Goal: Find specific page/section: Find specific page/section

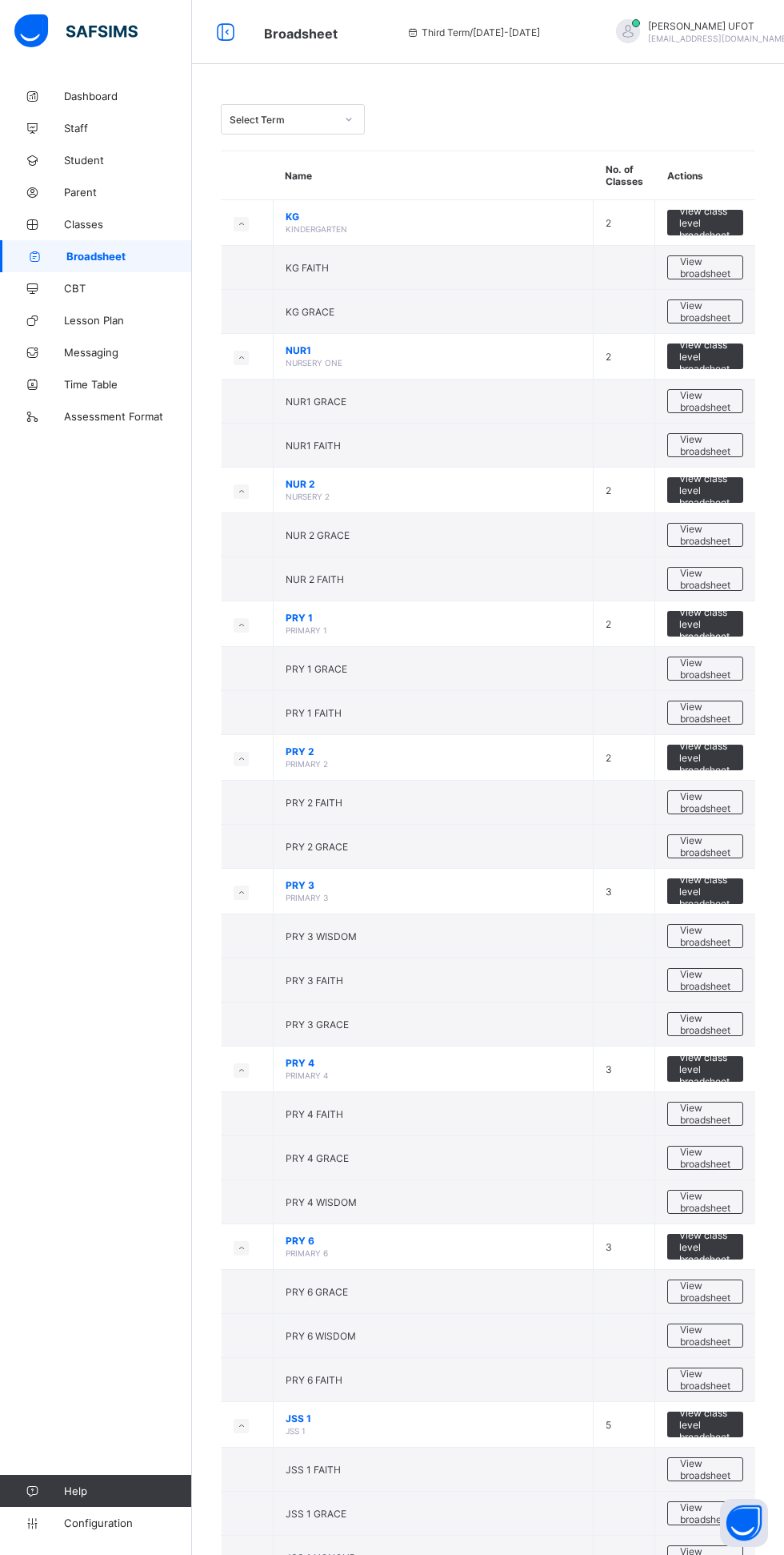
scroll to position [673, 0]
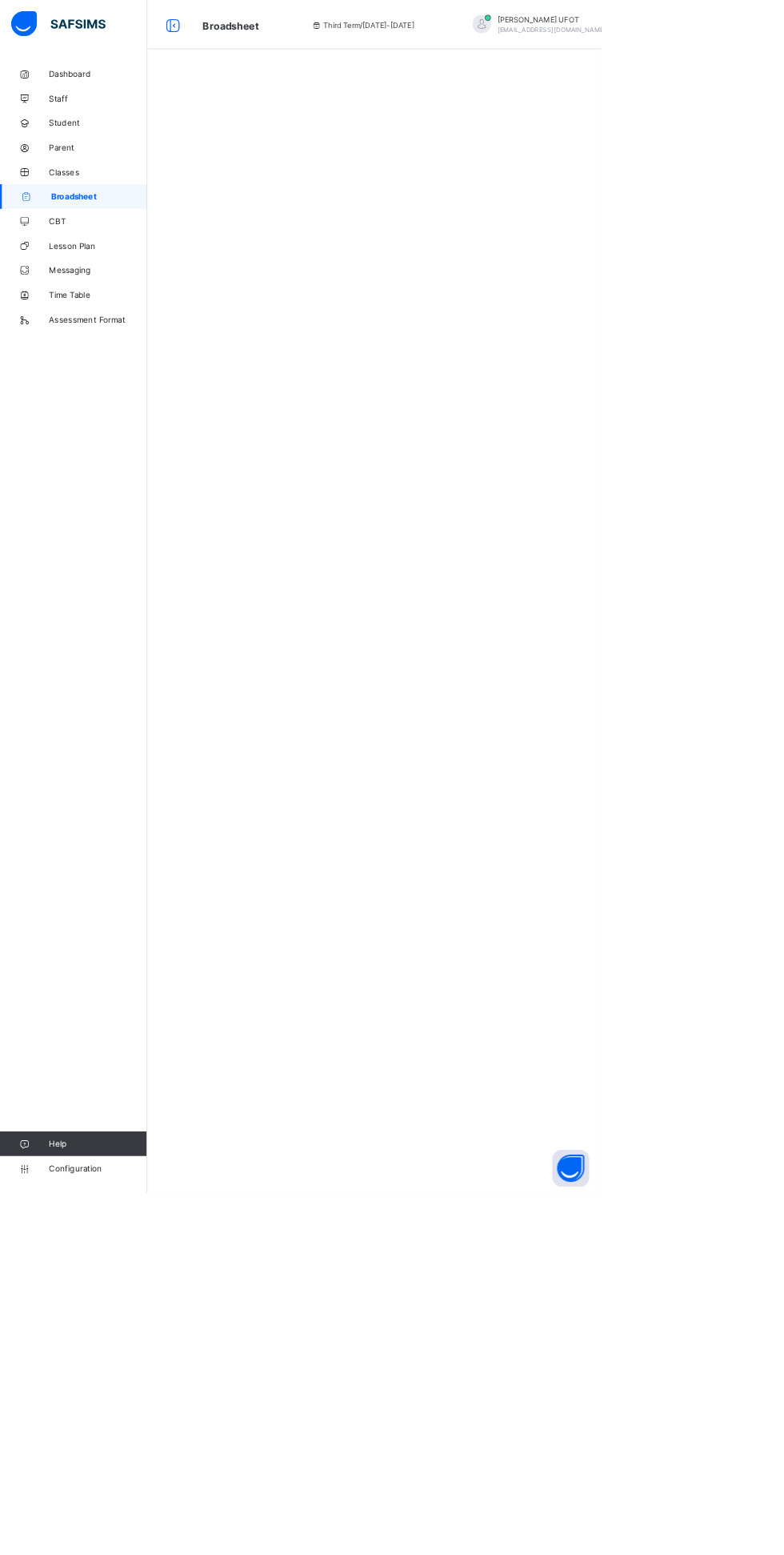
click at [475, 1196] on div at bounding box center [489, 778] width 593 height 1555
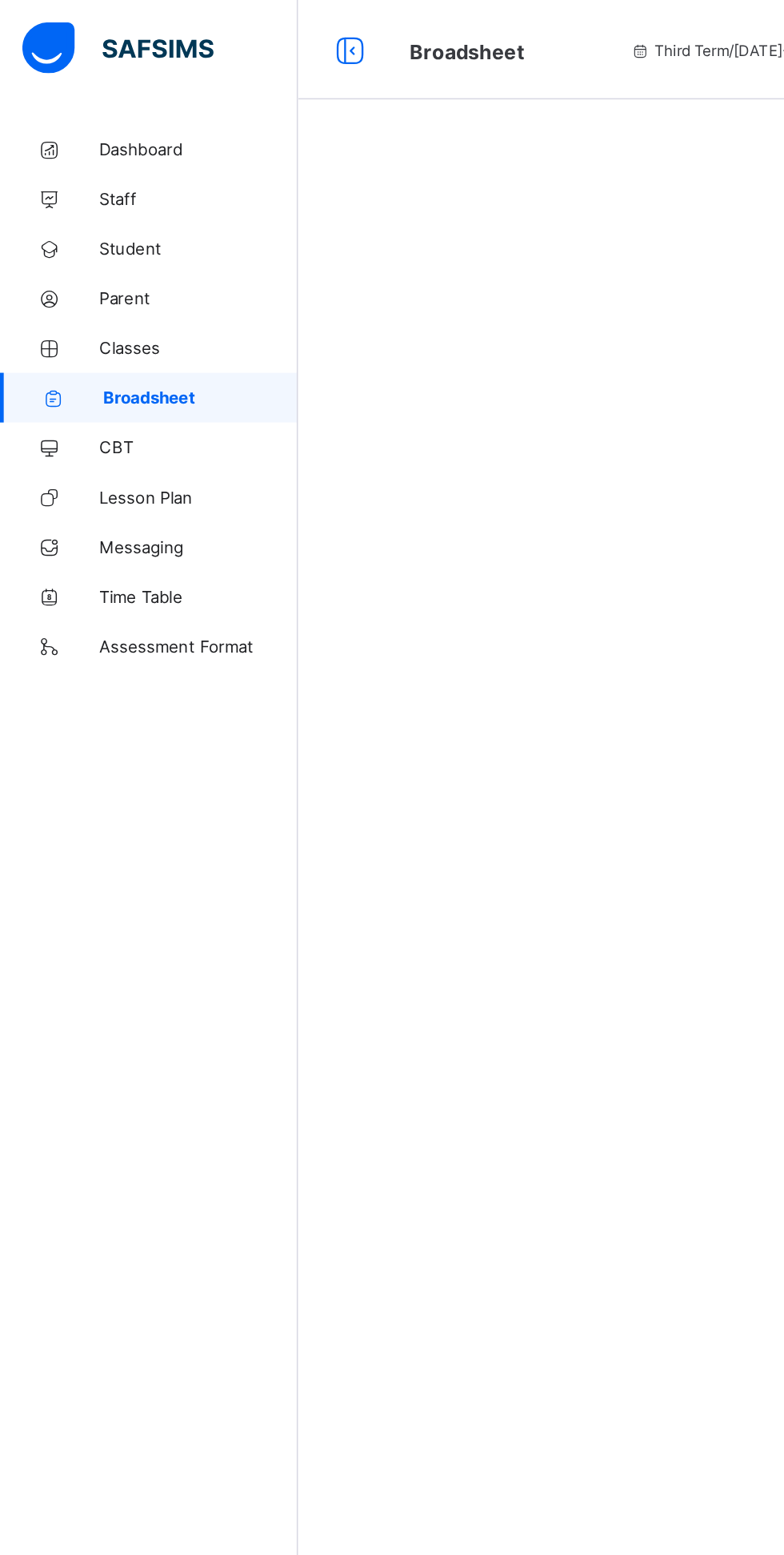
click at [231, 819] on div at bounding box center [489, 778] width 593 height 1555
click at [493, 769] on div at bounding box center [489, 778] width 593 height 1555
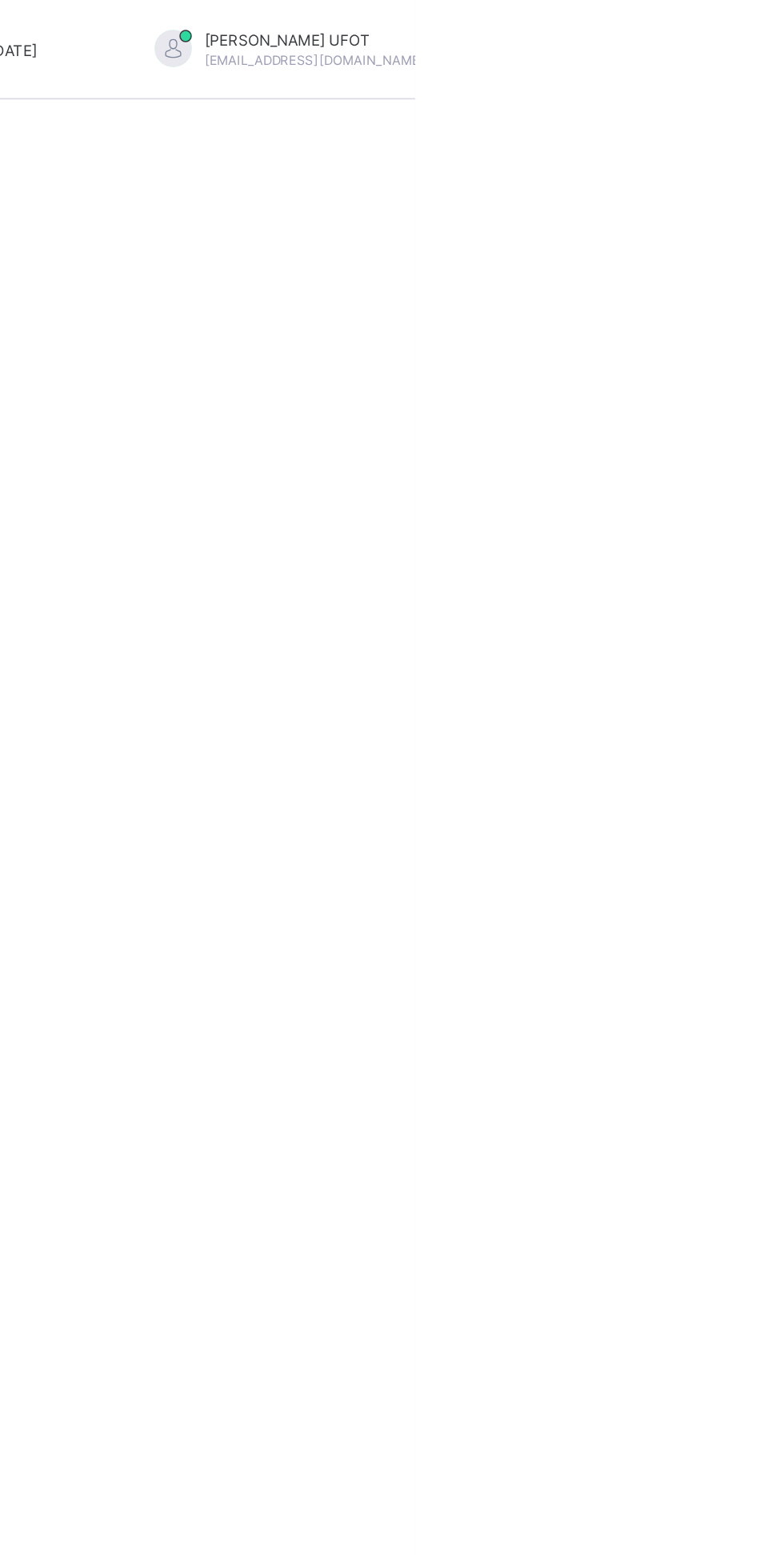
click at [755, 227] on li "Logout" at bounding box center [765, 216] width 119 height 31
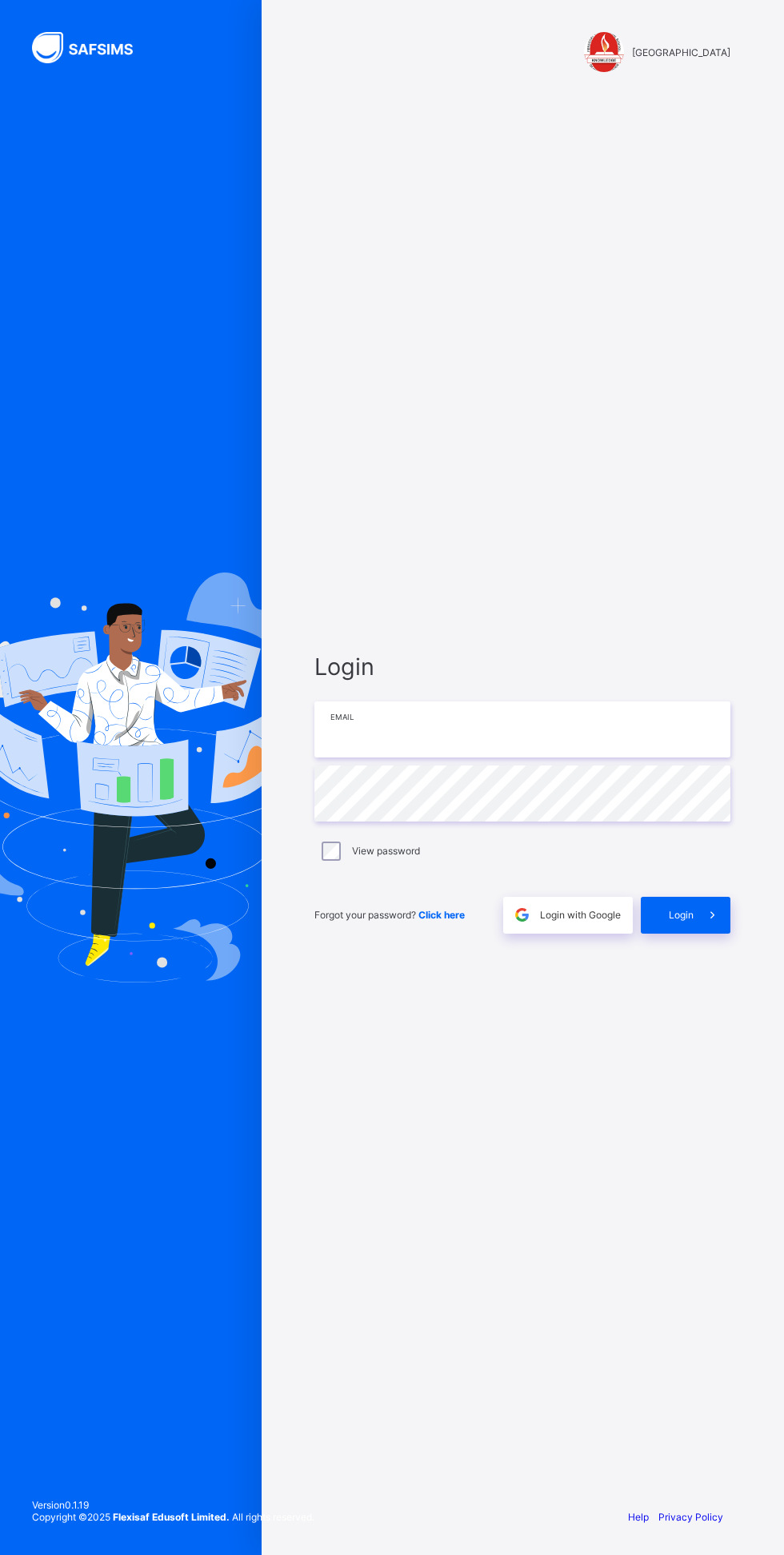
click at [447, 758] on input "email" at bounding box center [522, 729] width 416 height 57
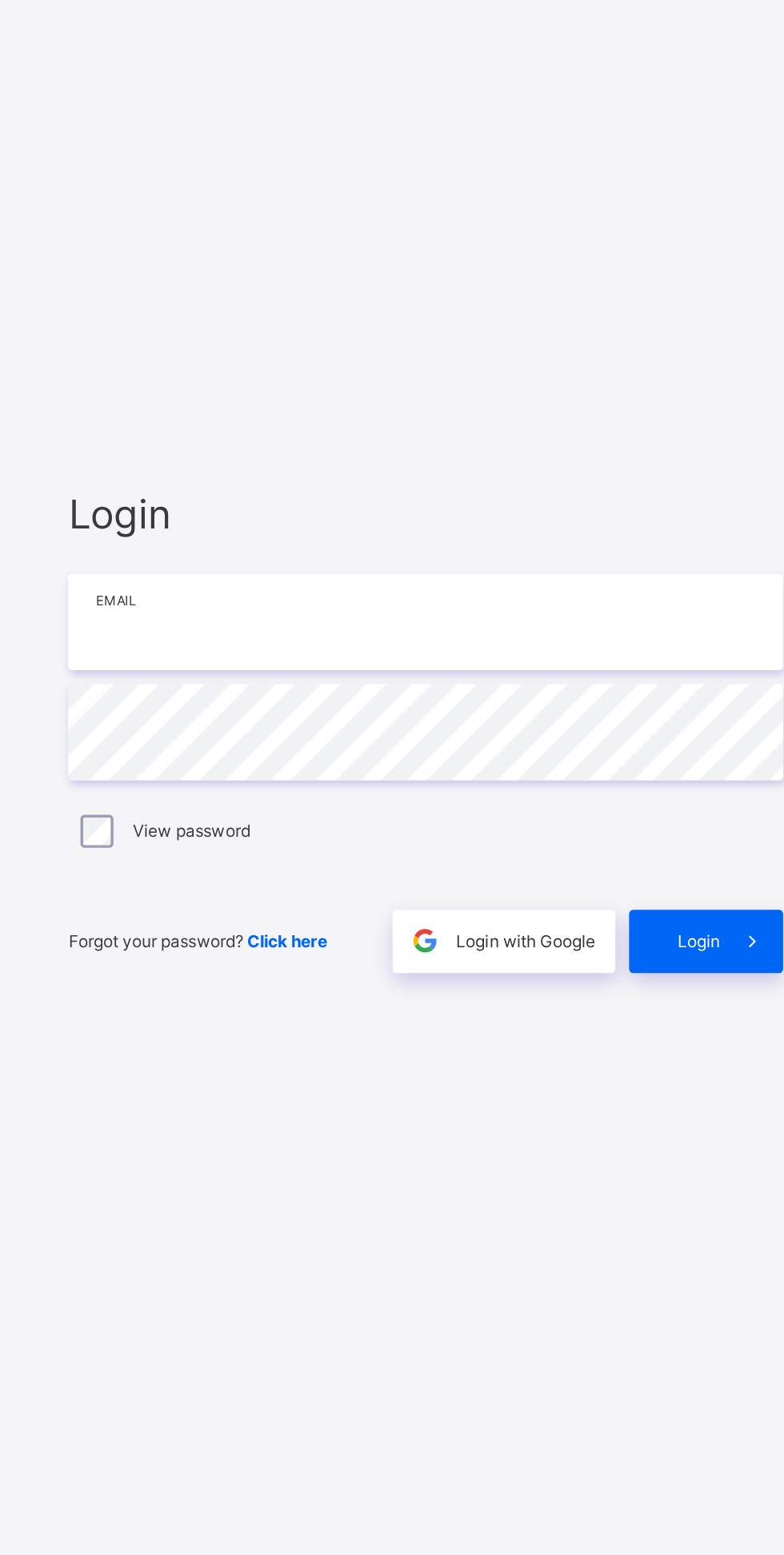
type input "**********"
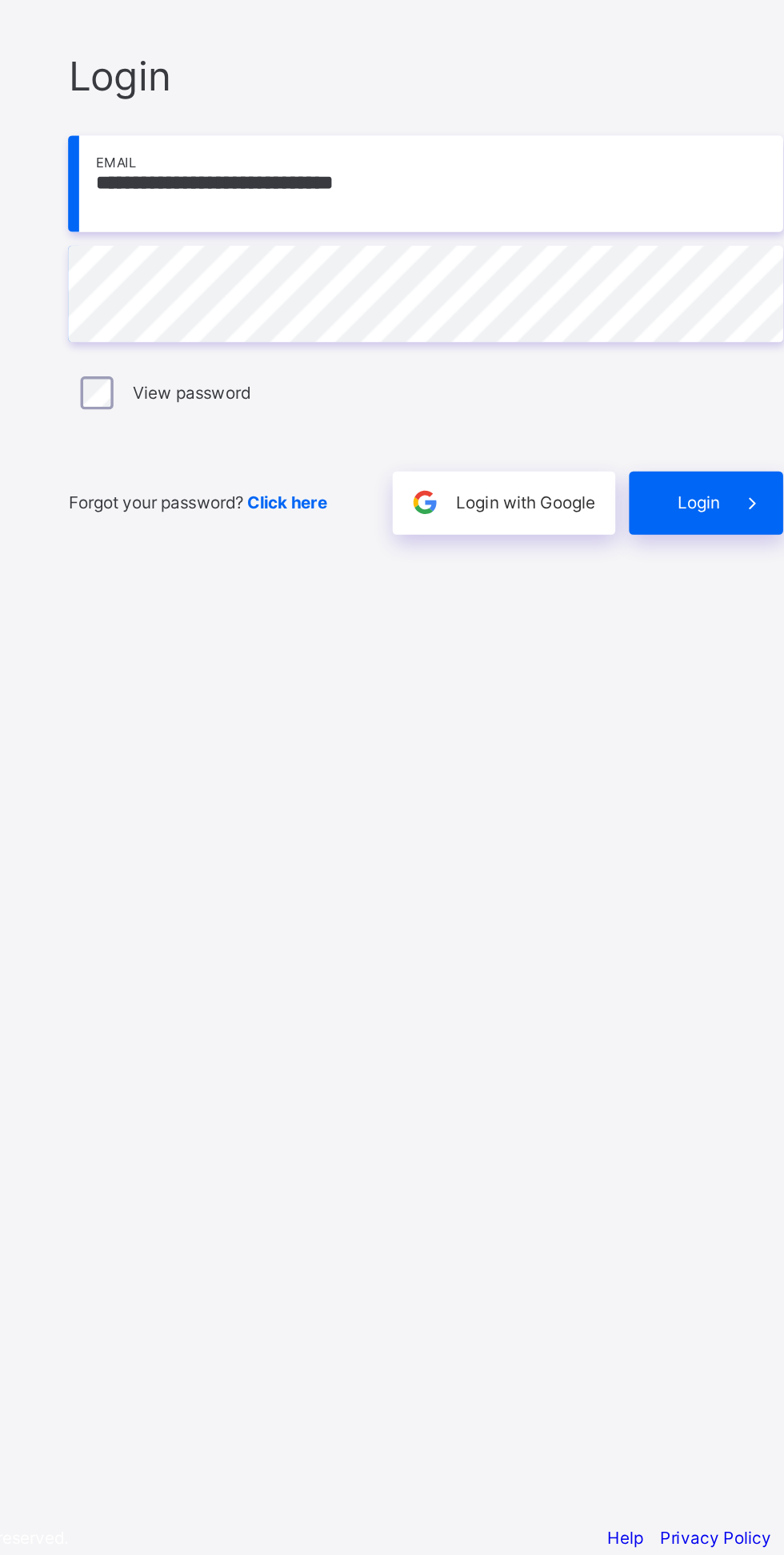
click at [682, 934] on div "Login" at bounding box center [686, 914] width 89 height 37
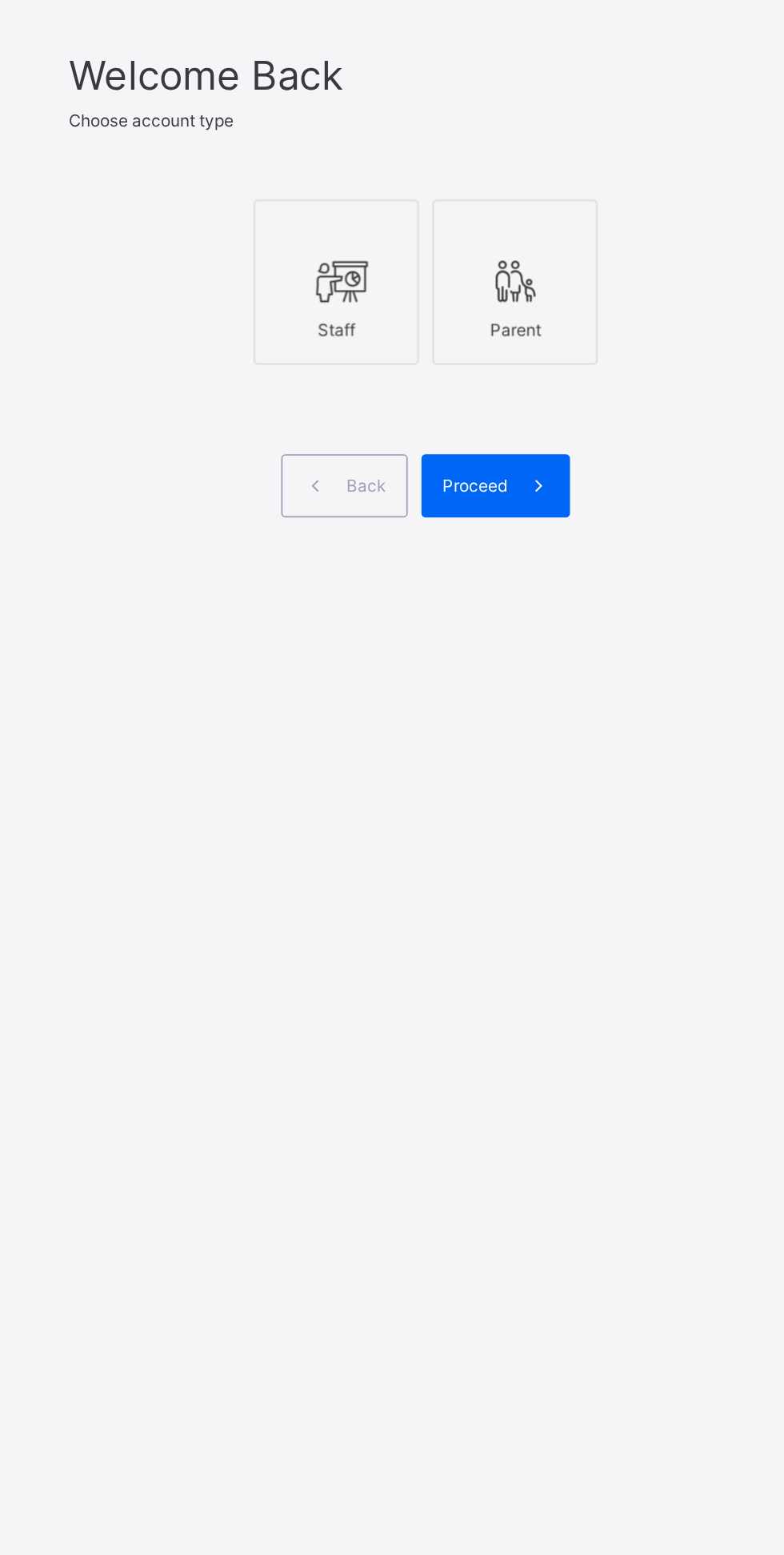
click at [472, 785] on icon at bounding box center [471, 771] width 34 height 29
click at [577, 909] on span at bounding box center [588, 890] width 37 height 37
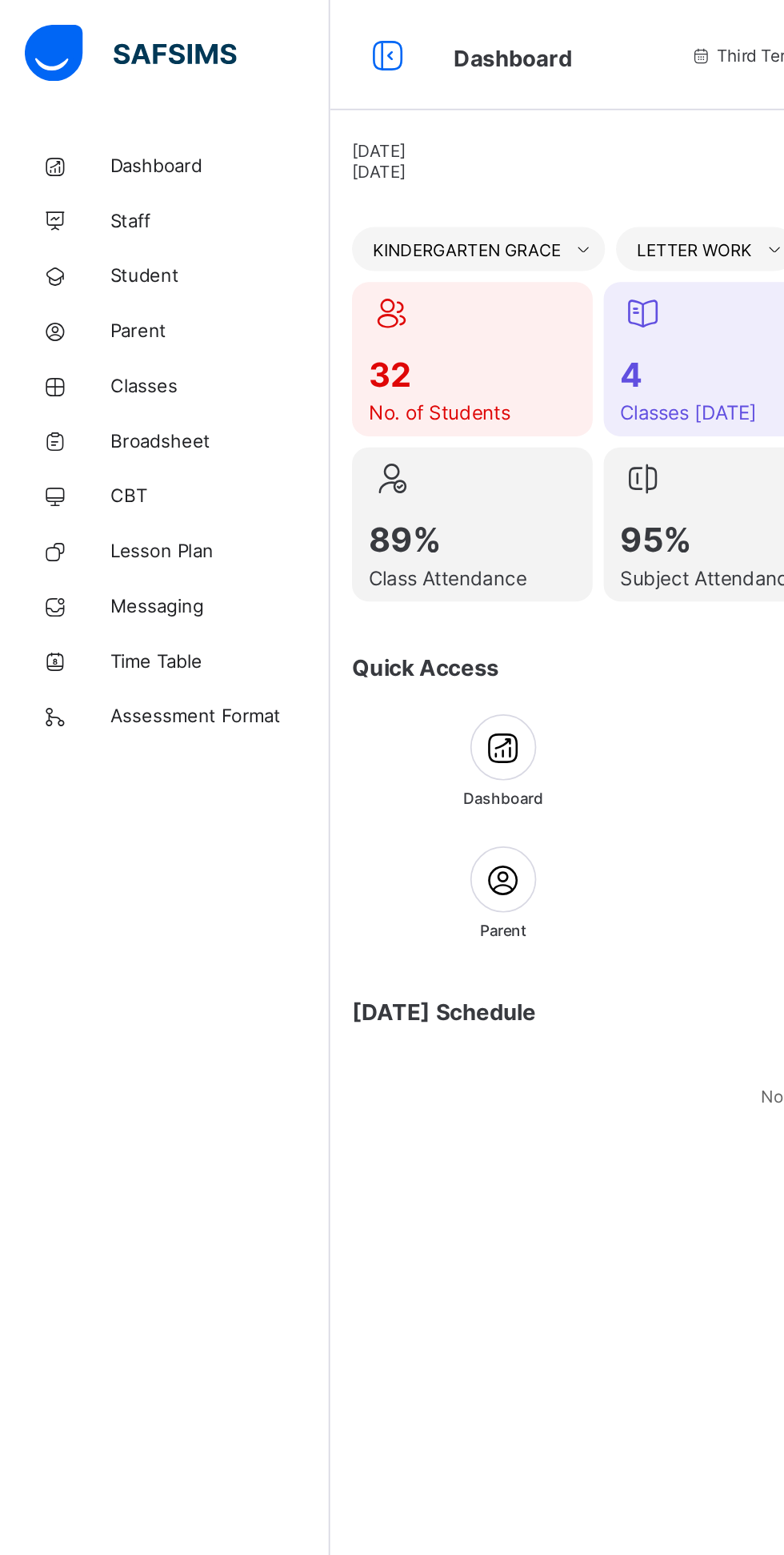
click at [135, 271] on link "Broadsheet" at bounding box center [96, 256] width 192 height 32
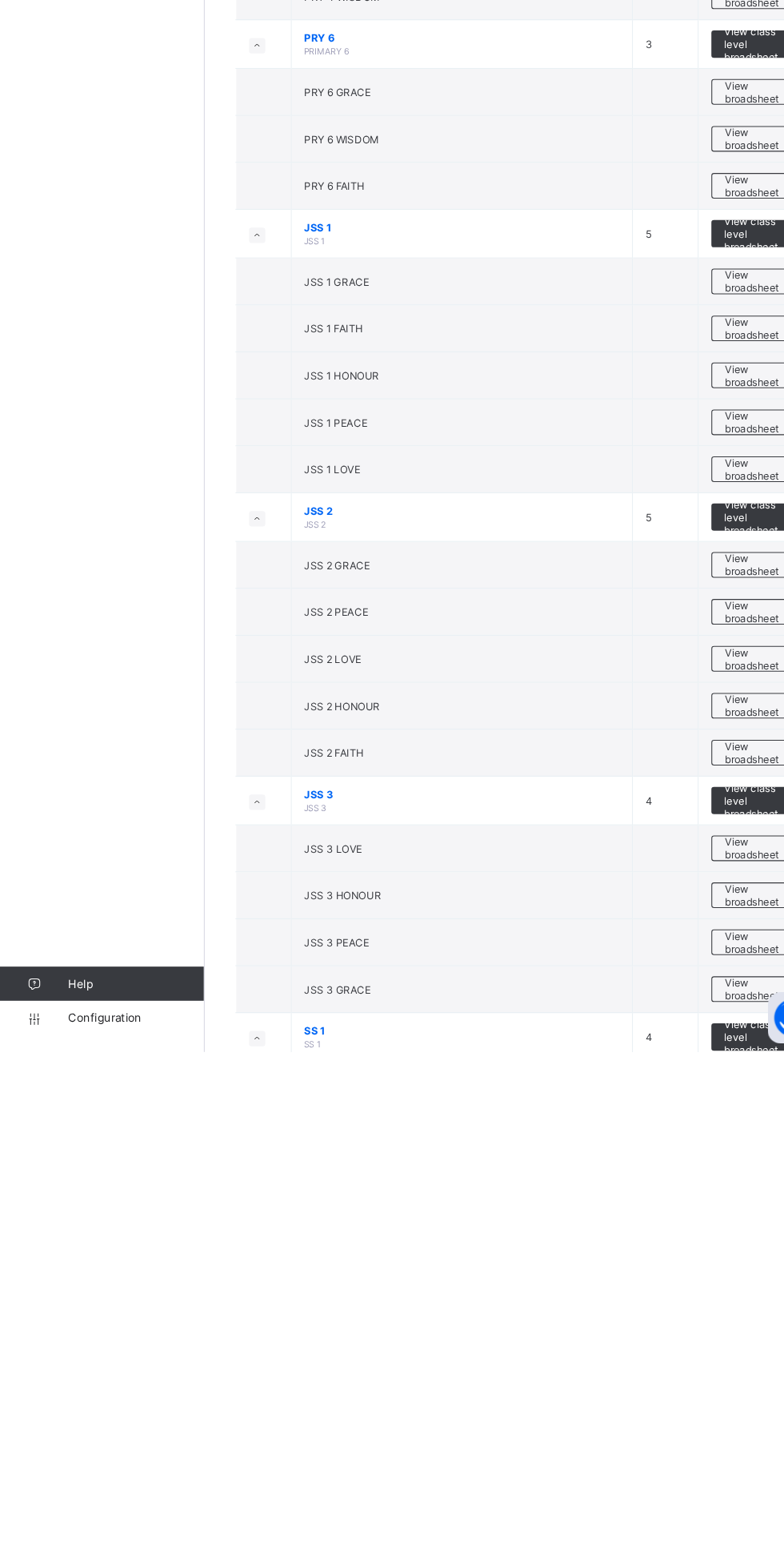
scroll to position [833, 0]
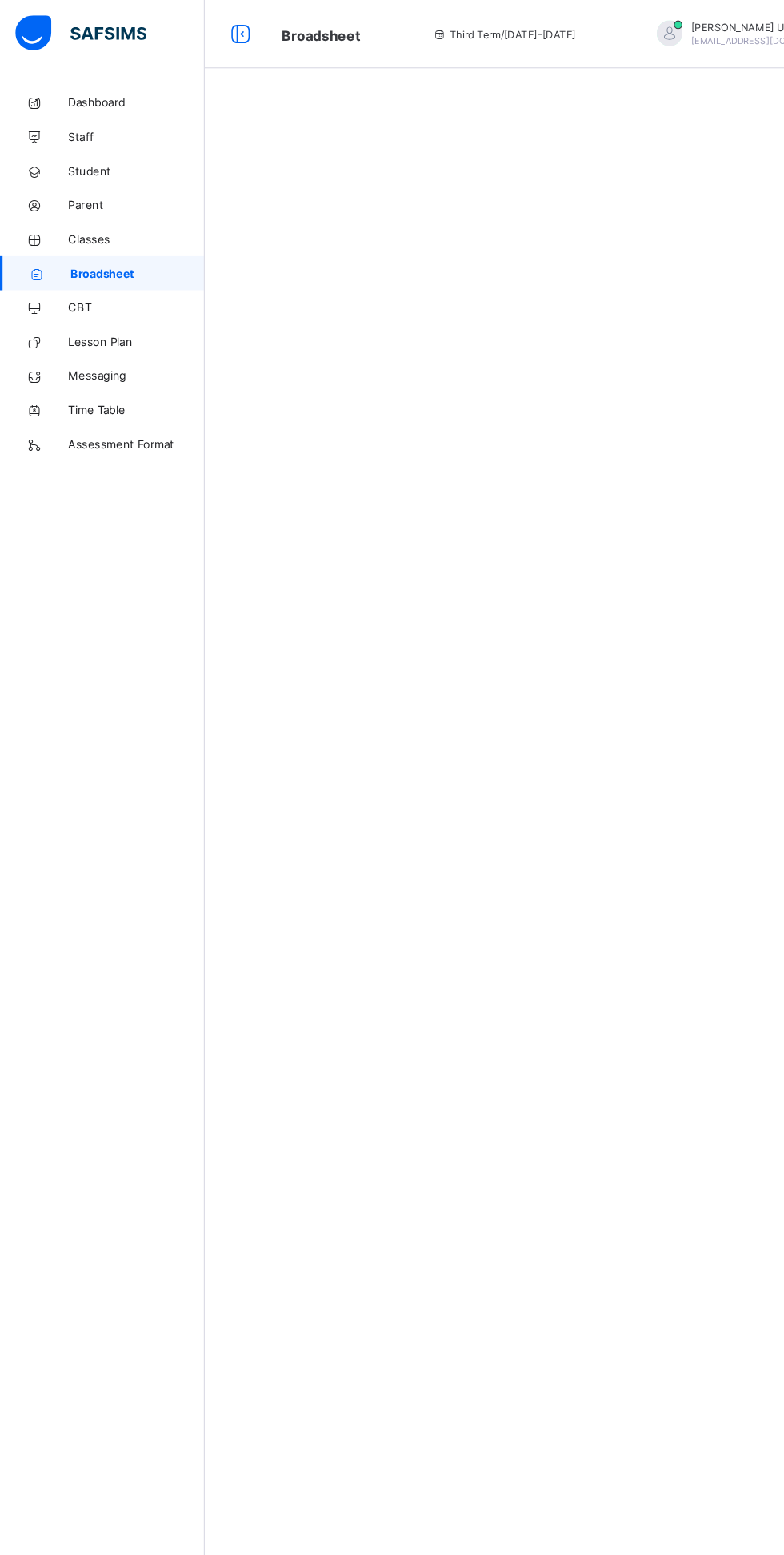
click at [687, 27] on span "[PERSON_NAME]" at bounding box center [719, 26] width 142 height 12
